Goal: Task Accomplishment & Management: Manage account settings

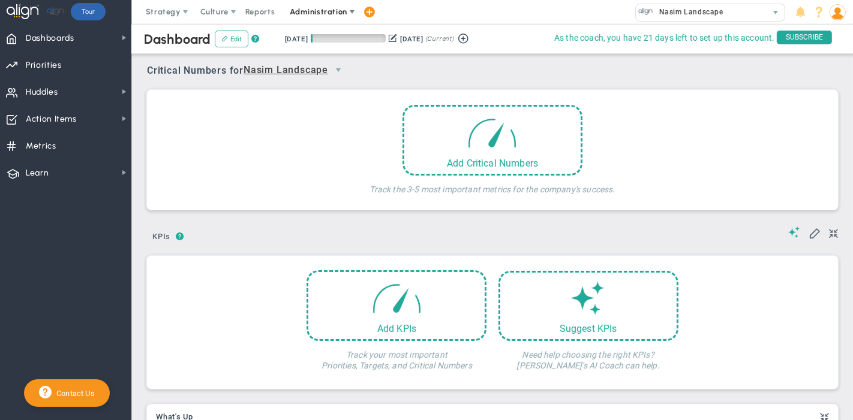
click at [313, 13] on span "Administration" at bounding box center [318, 11] width 57 height 9
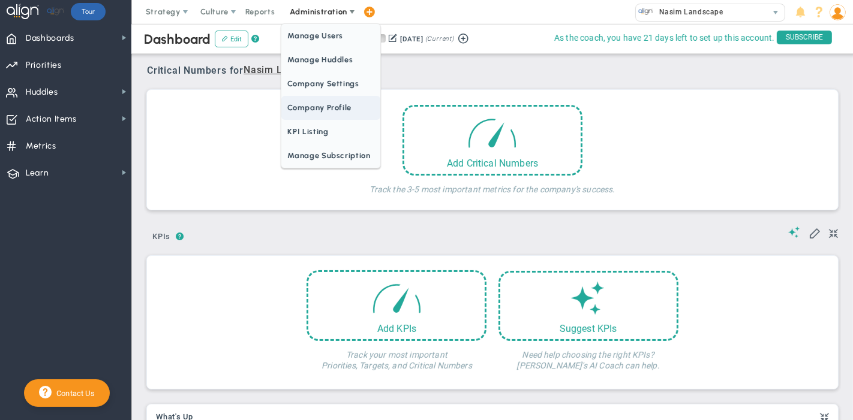
click at [321, 106] on span "Company Profile" at bounding box center [330, 108] width 98 height 24
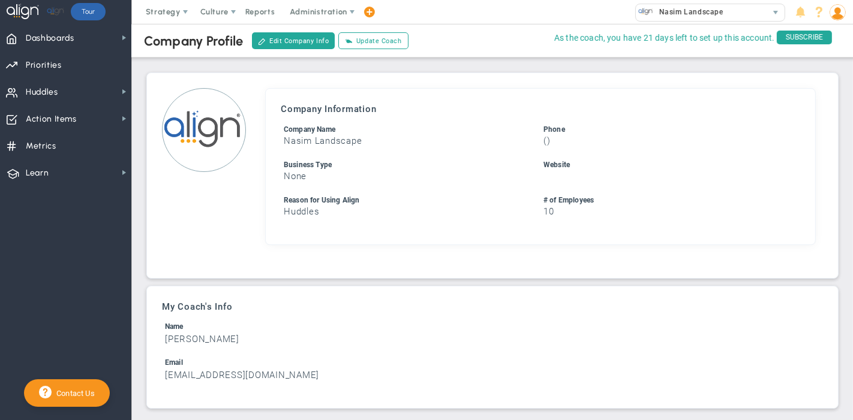
click at [226, 133] on img at bounding box center [204, 130] width 84 height 84
click at [300, 41] on button "Edit Company Info" at bounding box center [293, 40] width 83 height 17
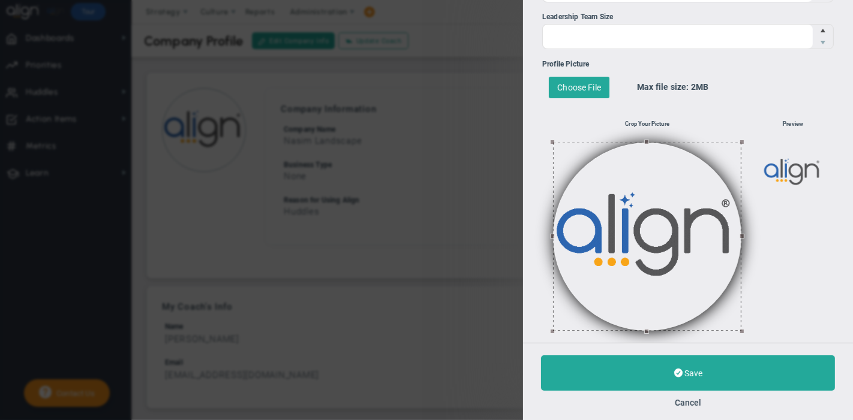
scroll to position [437, 0]
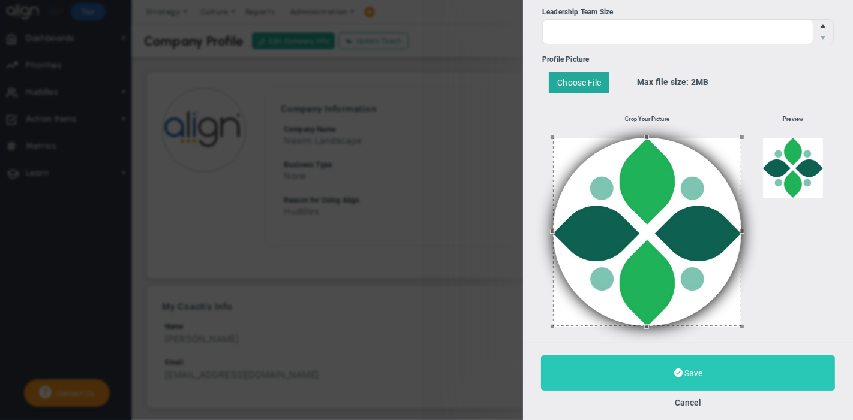
click at [642, 375] on button "Save" at bounding box center [688, 373] width 294 height 35
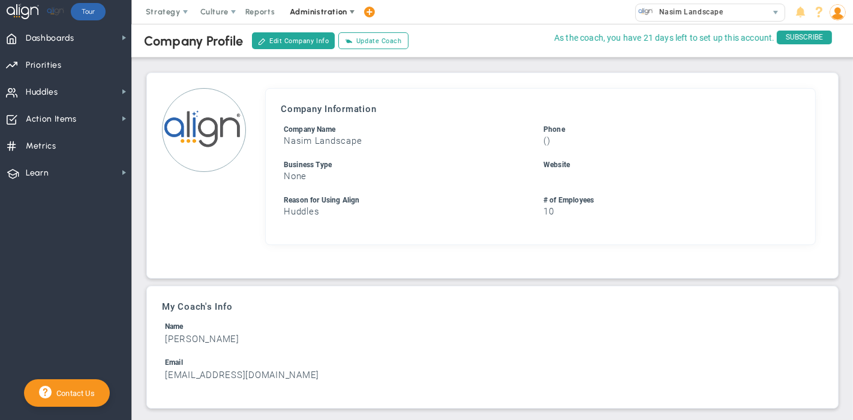
click at [324, 15] on span "Administration" at bounding box center [318, 11] width 57 height 9
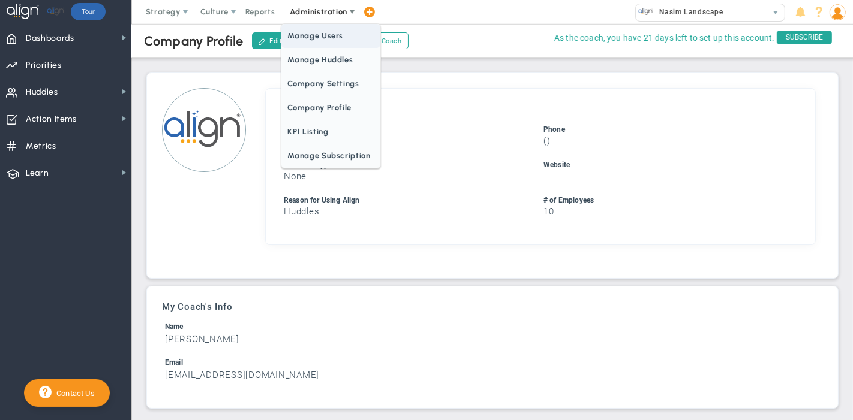
click at [323, 38] on span "Manage Users" at bounding box center [330, 36] width 98 height 24
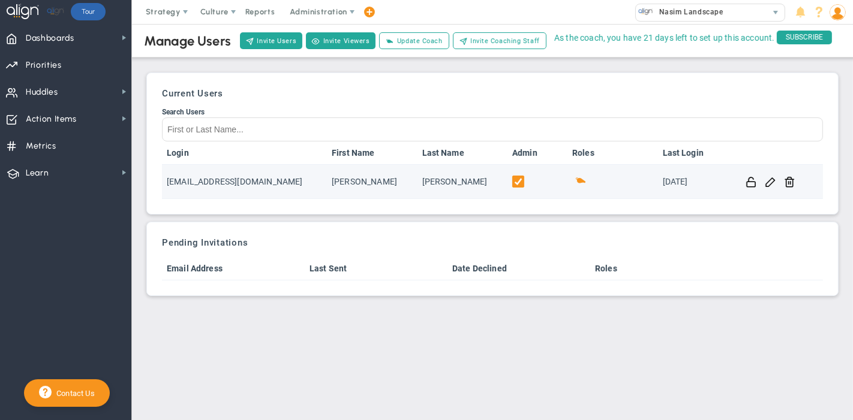
drag, startPoint x: 162, startPoint y: 92, endPoint x: 707, endPoint y: 169, distance: 550.5
click at [707, 169] on div "Current Users Search Users Login First Name Last Name Admin Roles Last Login [E…" at bounding box center [492, 143] width 679 height 129
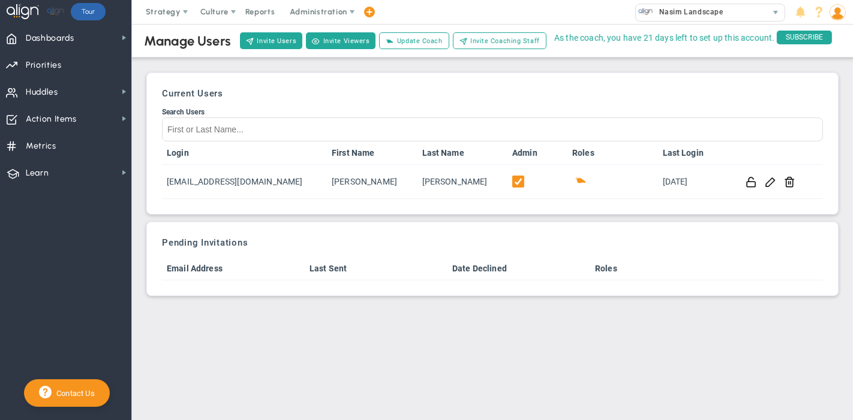
click at [710, 154] on link "Last Login" at bounding box center [695, 153] width 65 height 10
click at [670, 103] on div "Current Users Search Users Login First Name Last Name Admin Roles Last Login [E…" at bounding box center [492, 143] width 679 height 129
